Goal: Task Accomplishment & Management: Use online tool/utility

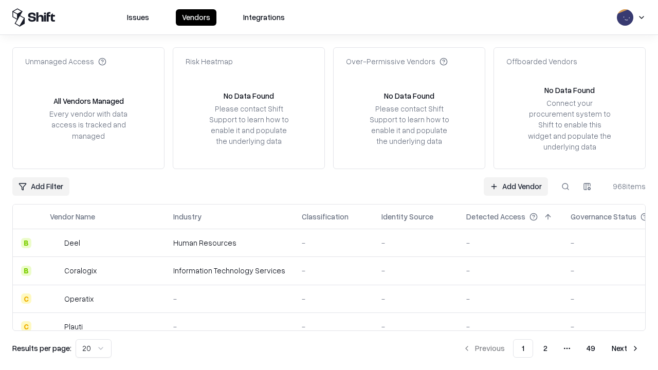
click at [515, 186] on link "Add Vendor" at bounding box center [516, 186] width 64 height 18
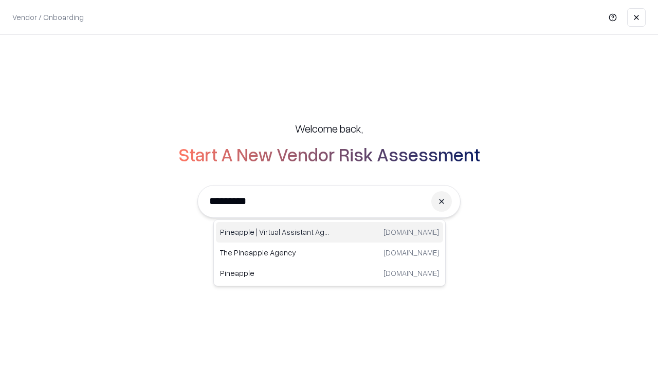
click at [329, 232] on div "Pineapple | Virtual Assistant Agency [DOMAIN_NAME]" at bounding box center [329, 232] width 227 height 21
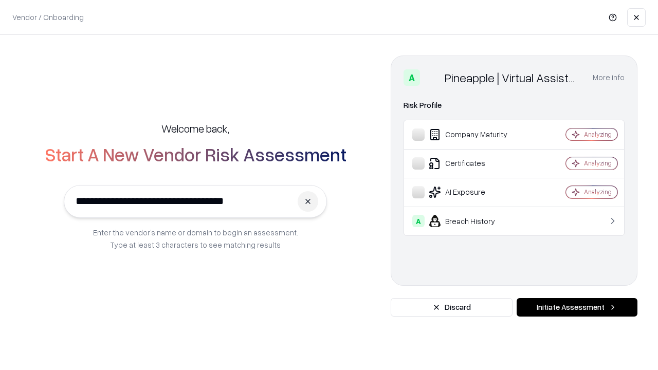
type input "**********"
click at [577, 307] on button "Initiate Assessment" at bounding box center [576, 307] width 121 height 18
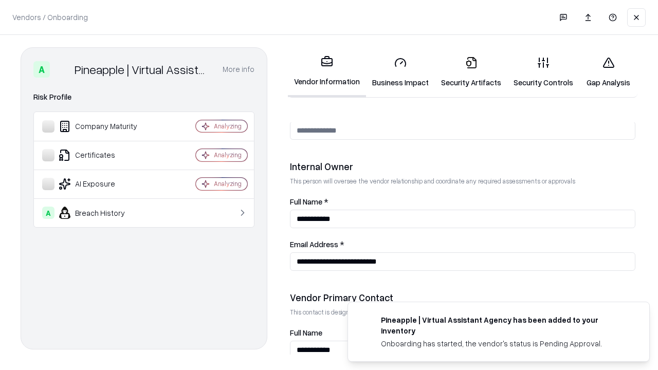
scroll to position [532, 0]
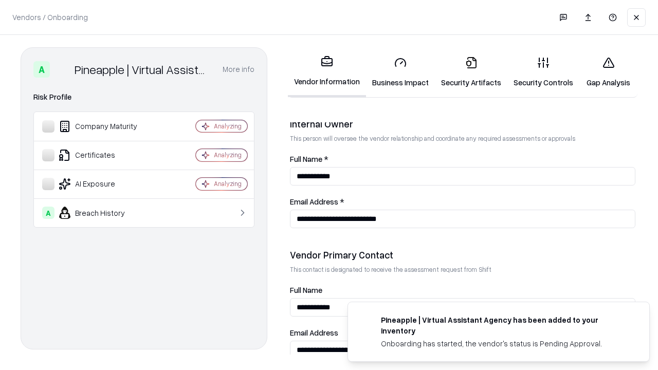
click at [400, 72] on link "Business Impact" at bounding box center [400, 72] width 69 height 48
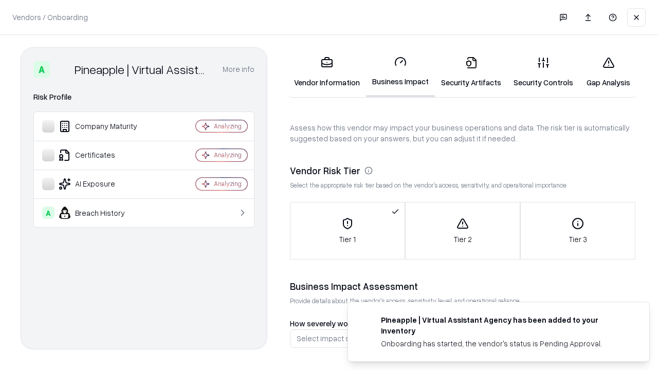
click at [608, 72] on link "Gap Analysis" at bounding box center [608, 72] width 58 height 48
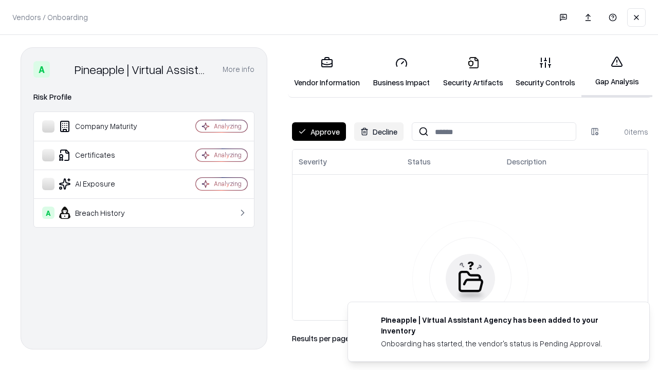
click at [319, 132] on button "Approve" at bounding box center [319, 131] width 54 height 18
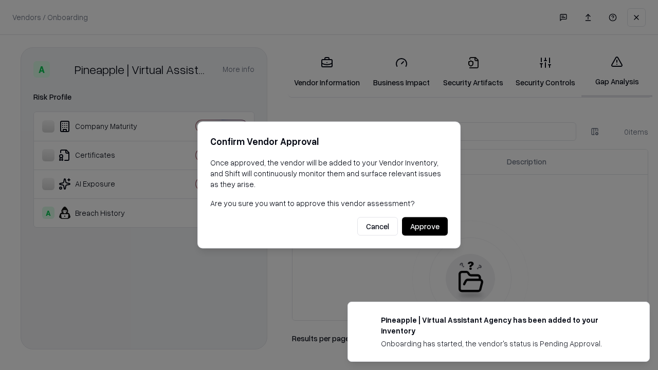
click at [424, 226] on button "Approve" at bounding box center [425, 226] width 46 height 18
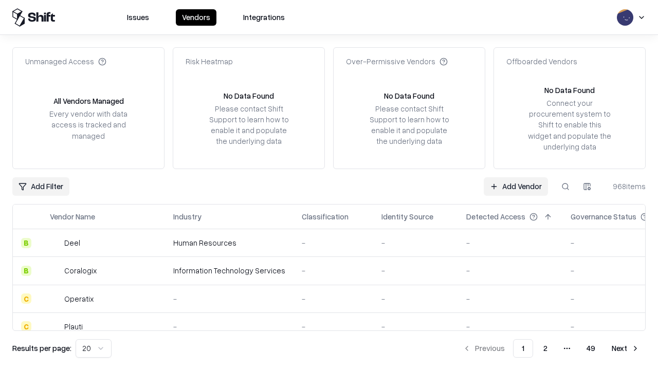
type input "**********"
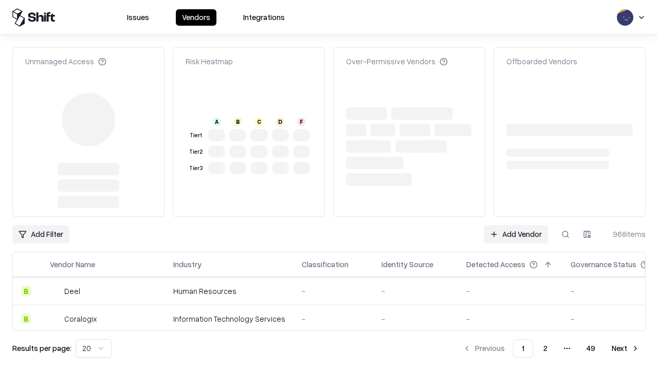
click at [515, 225] on link "Add Vendor" at bounding box center [516, 234] width 64 height 18
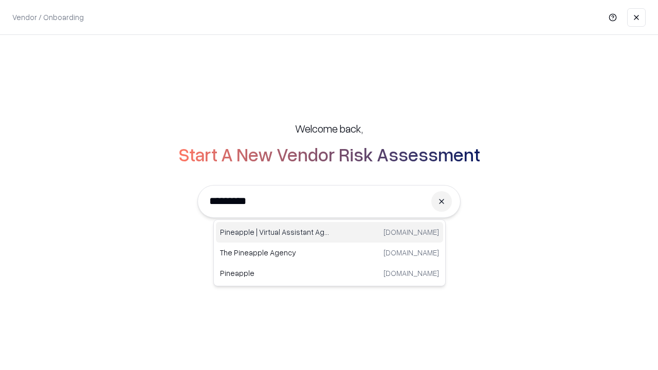
click at [329, 232] on div "Pineapple | Virtual Assistant Agency [DOMAIN_NAME]" at bounding box center [329, 232] width 227 height 21
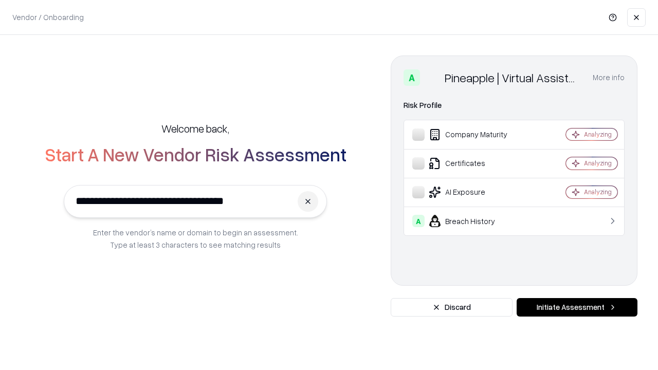
type input "**********"
click at [577, 307] on button "Initiate Assessment" at bounding box center [576, 307] width 121 height 18
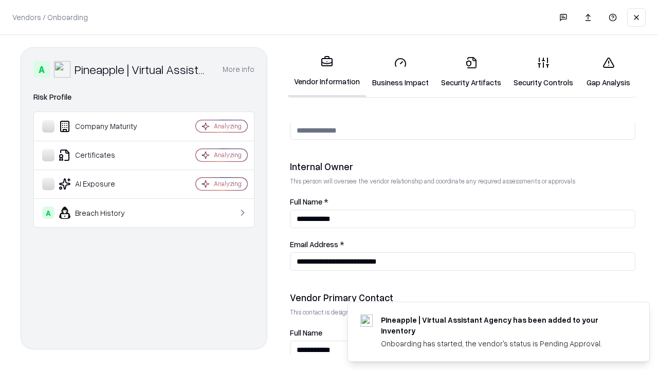
scroll to position [532, 0]
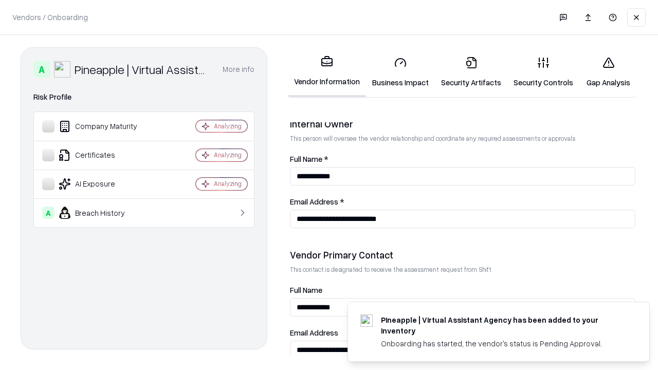
click at [608, 72] on link "Gap Analysis" at bounding box center [608, 72] width 58 height 48
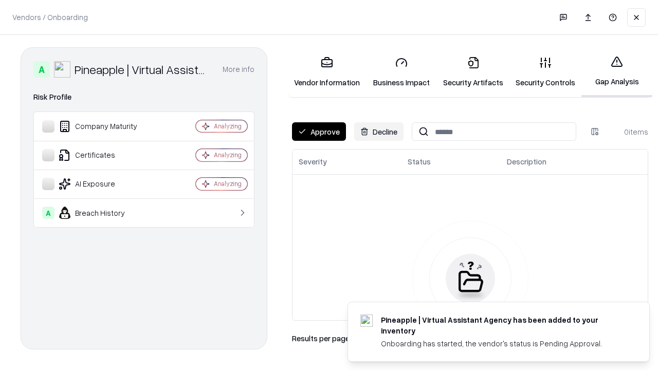
click at [319, 132] on button "Approve" at bounding box center [319, 131] width 54 height 18
